Goal: Task Accomplishment & Management: Manage account settings

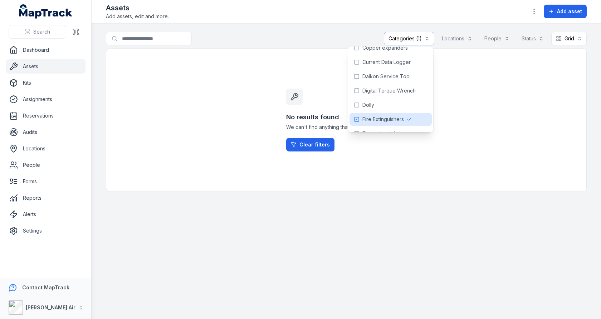
scroll to position [288, 0]
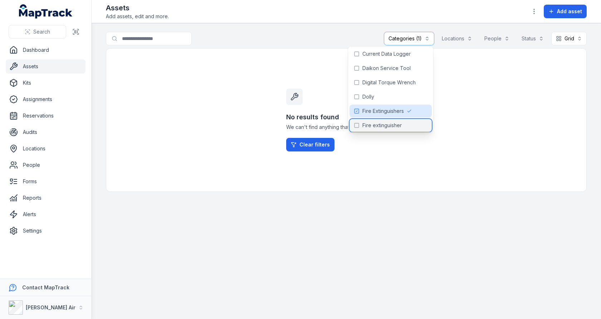
click at [388, 122] on span "Fire extinguisher" at bounding box center [381, 125] width 39 height 7
click at [391, 112] on span "Fire Extinguishers" at bounding box center [382, 111] width 41 height 7
click at [460, 88] on div "No results found We can't find anything that matches your search. Clear filters" at bounding box center [346, 120] width 480 height 144
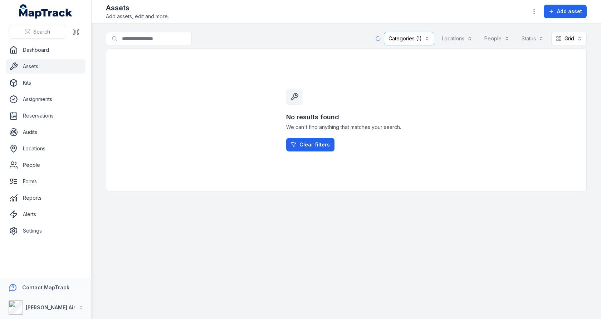
click at [530, 16] on div at bounding box center [534, 12] width 14 height 14
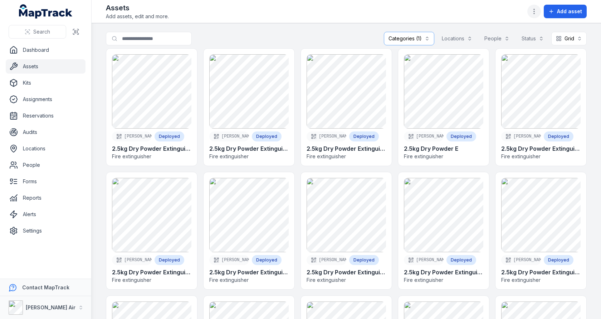
click at [534, 13] on icon "button" at bounding box center [533, 11] width 7 height 7
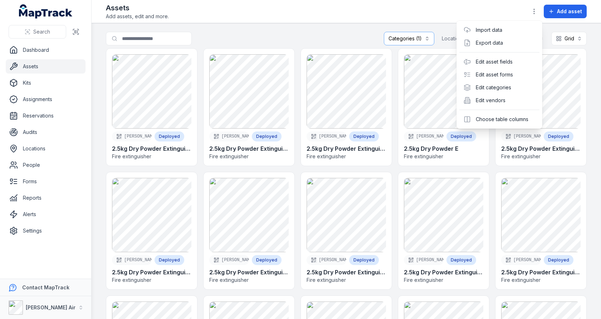
click at [405, 37] on div "**********" at bounding box center [346, 159] width 509 height 319
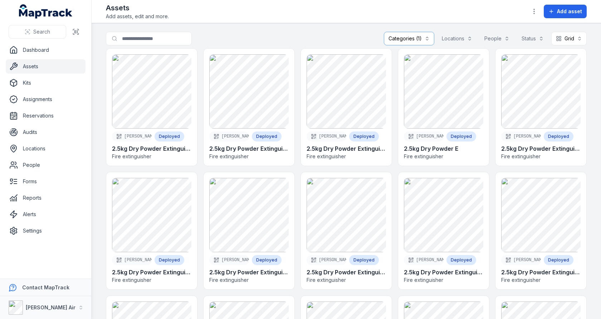
click at [405, 37] on button "Categories (1)" at bounding box center [409, 39] width 50 height 14
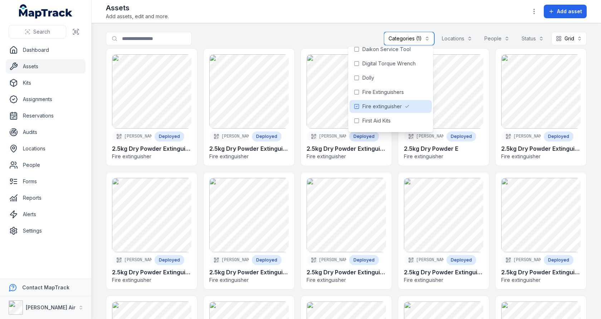
scroll to position [305, 0]
click at [534, 12] on icon "button" at bounding box center [533, 11] width 7 height 7
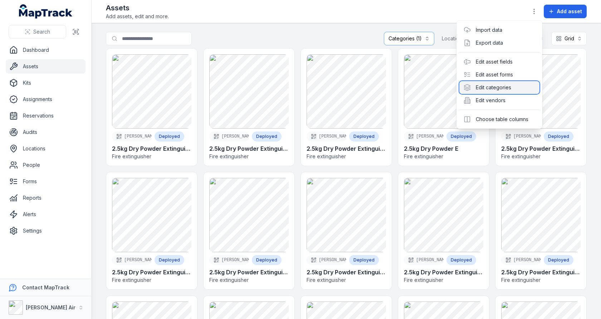
click at [508, 89] on div "Edit categories" at bounding box center [499, 87] width 80 height 13
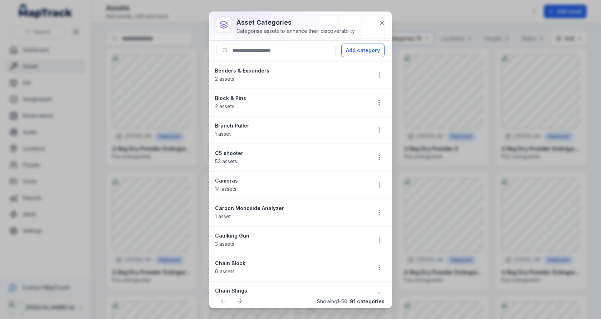
scroll to position [544, 0]
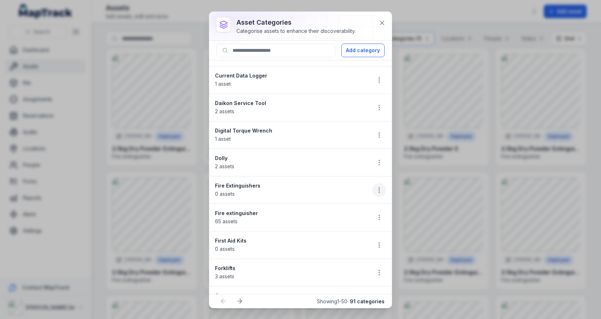
click at [375, 183] on button "button" at bounding box center [379, 190] width 14 height 14
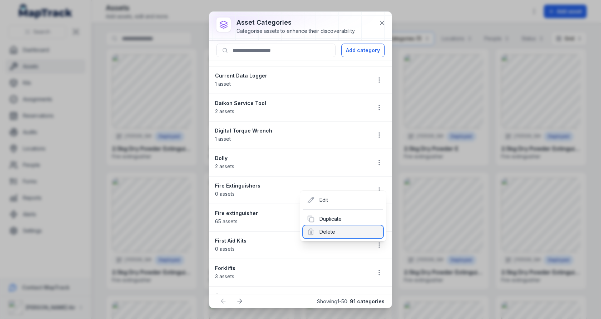
click at [365, 235] on div "Delete" at bounding box center [343, 232] width 80 height 13
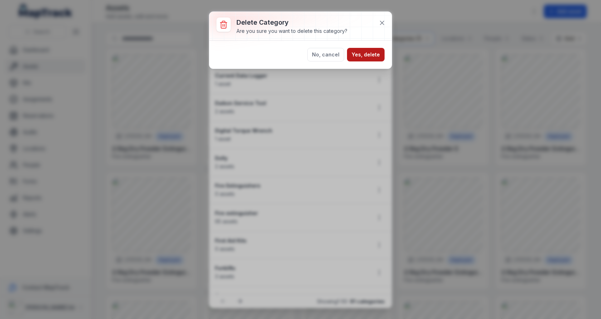
click at [372, 60] on button "Yes, delete" at bounding box center [366, 55] width 38 height 14
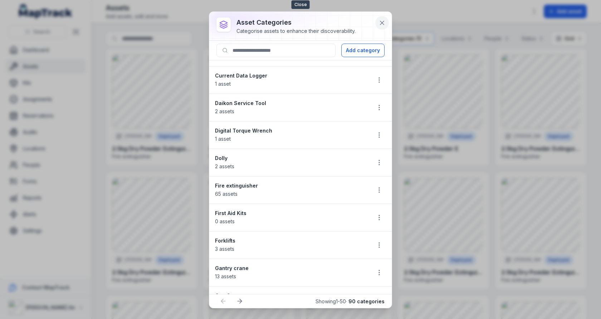
click at [380, 20] on icon at bounding box center [381, 22] width 7 height 7
